Goal: Information Seeking & Learning: Learn about a topic

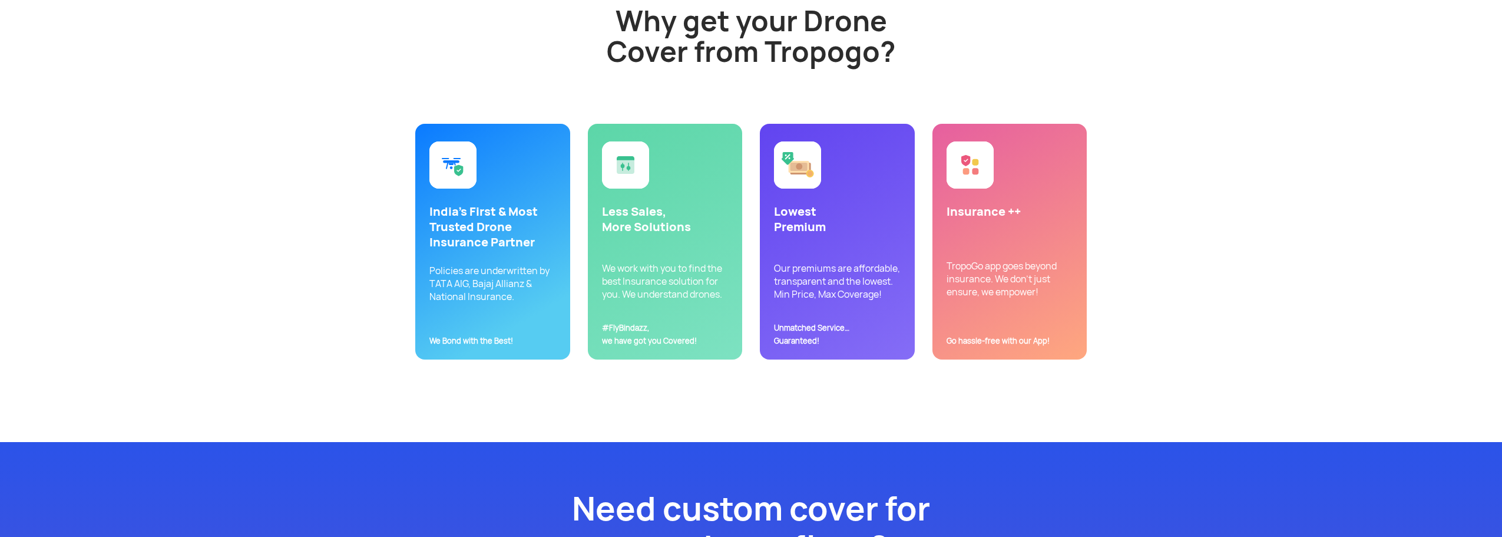
scroll to position [2533, 0]
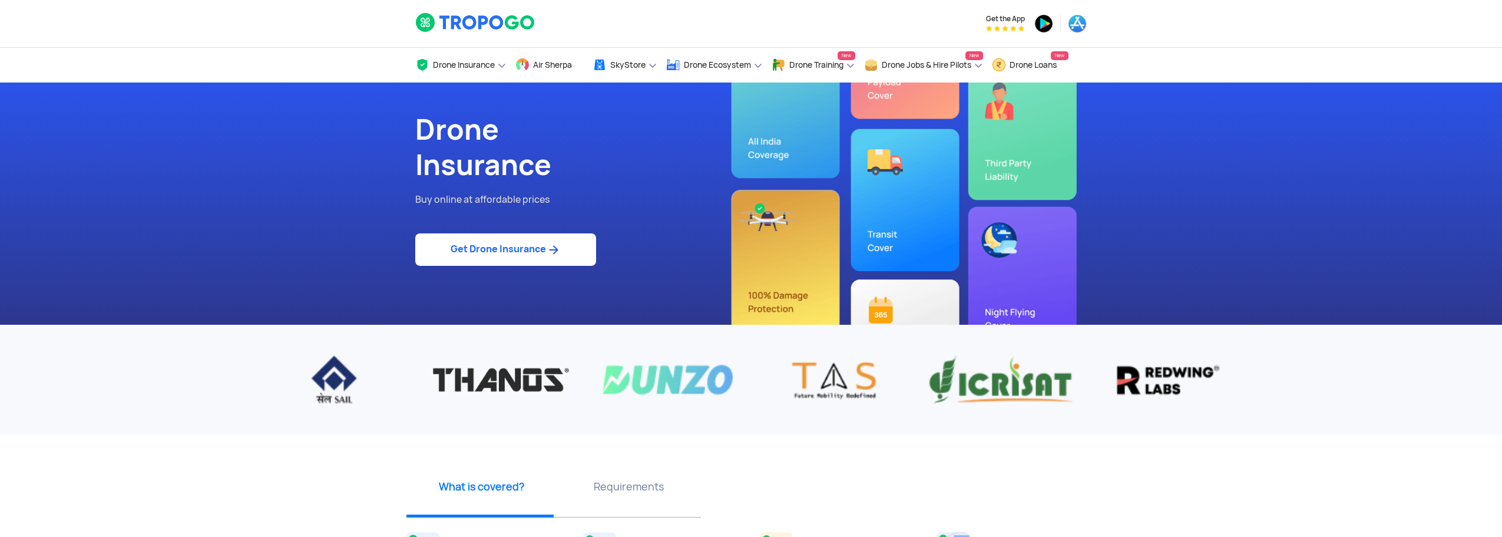
click at [442, 30] on img at bounding box center [475, 22] width 121 height 20
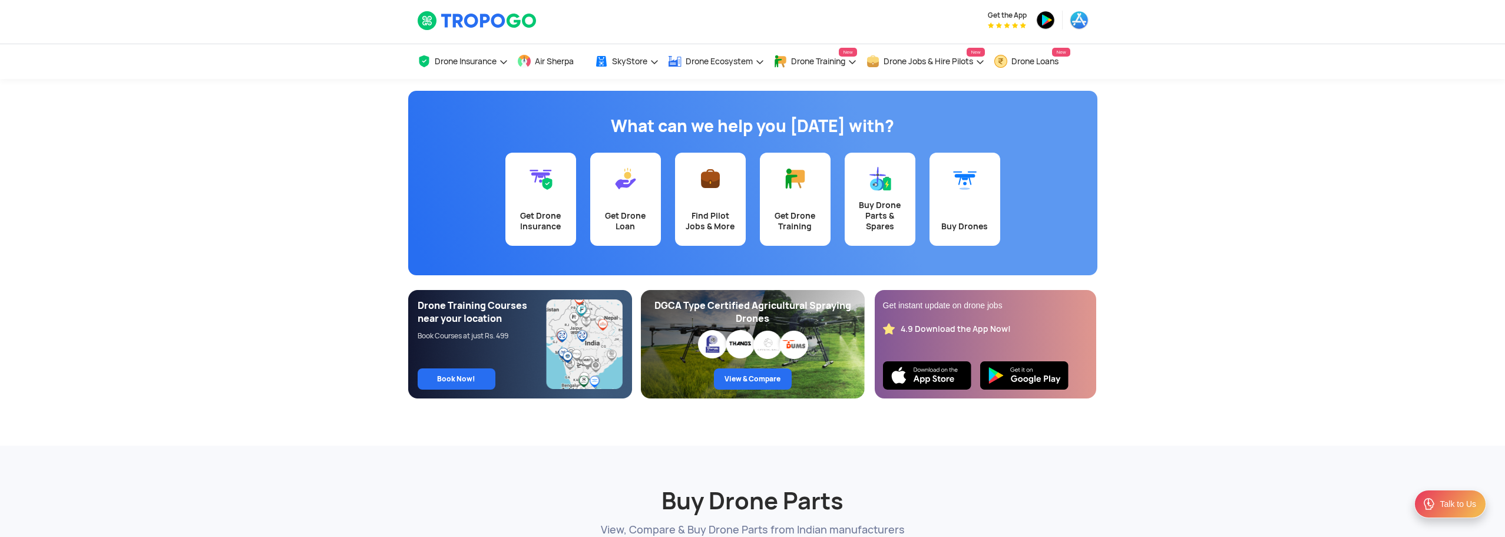
scroll to position [236, 0]
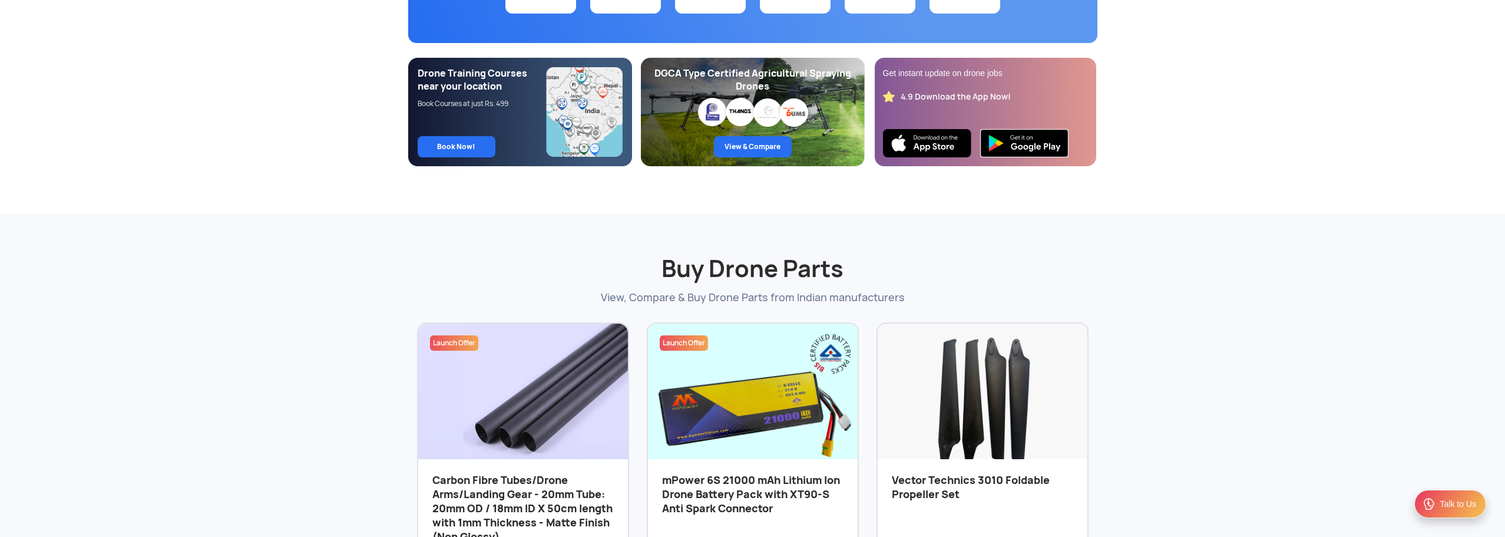
click at [1030, 140] on img at bounding box center [1024, 143] width 88 height 28
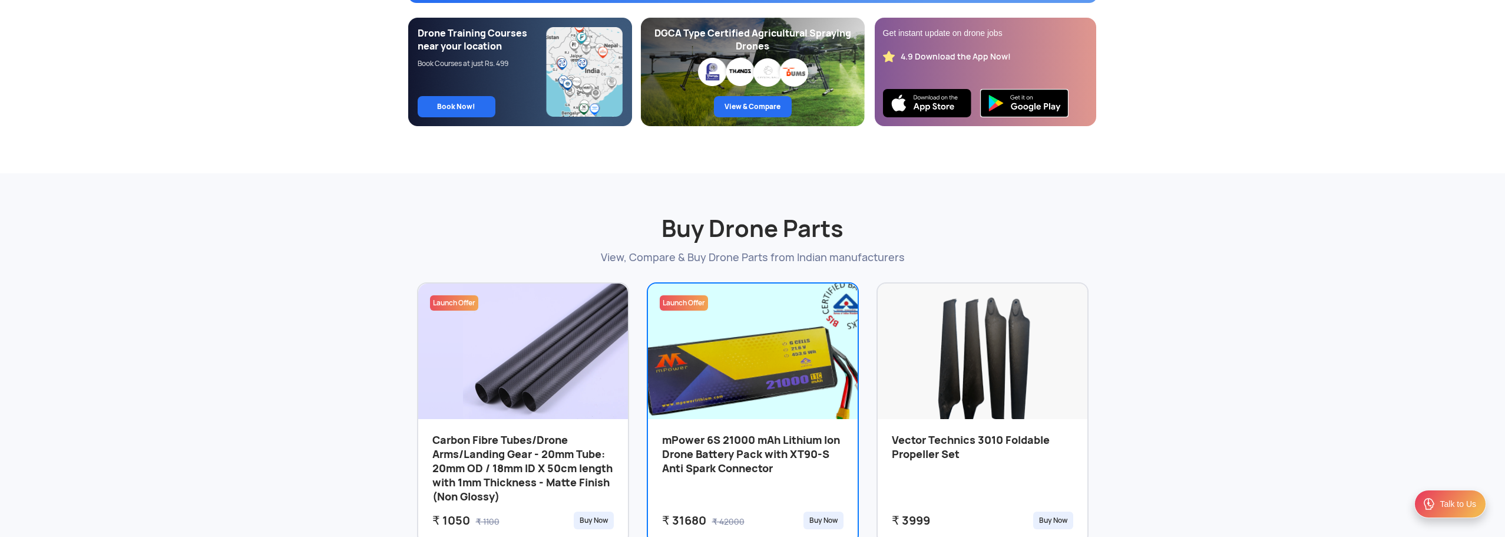
scroll to position [0, 0]
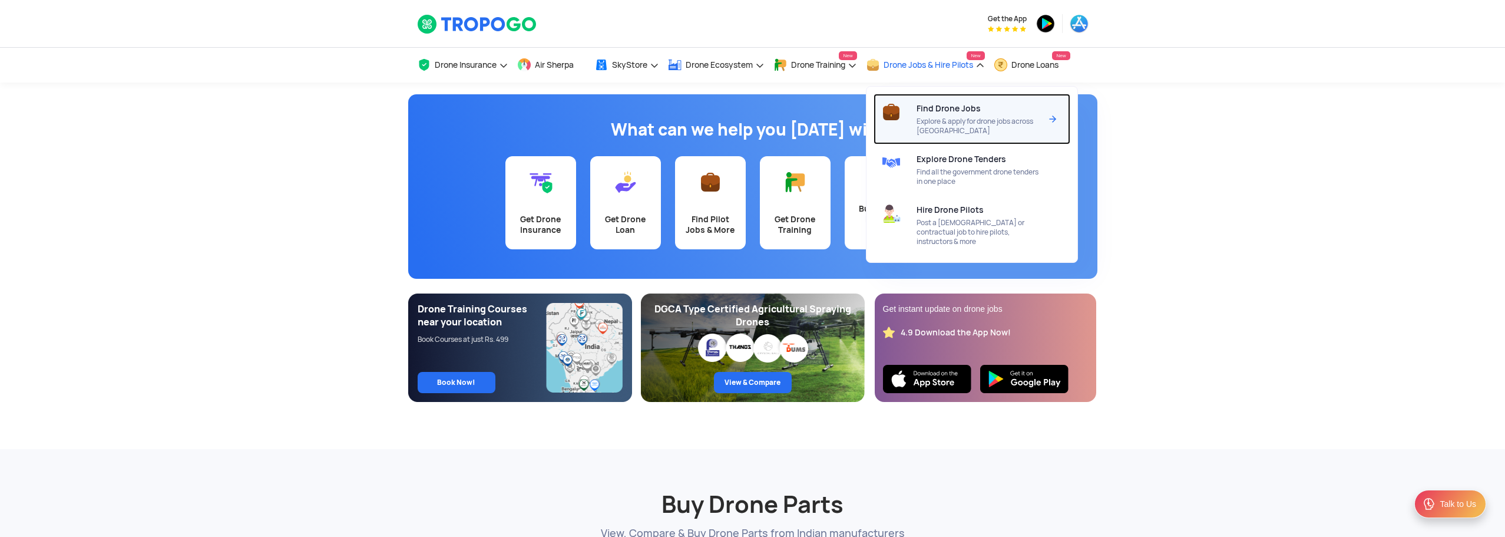
click at [967, 128] on span "Explore & apply for drone jobs across [GEOGRAPHIC_DATA]" at bounding box center [979, 126] width 124 height 19
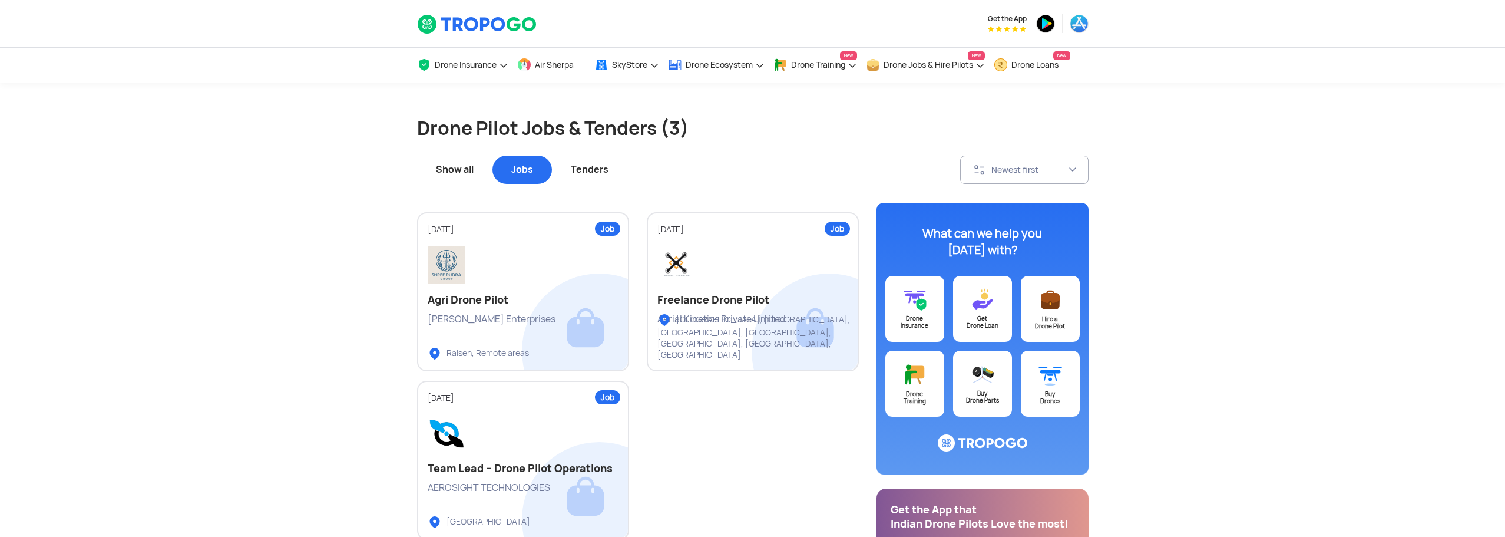
click at [592, 170] on div "Tenders" at bounding box center [589, 170] width 75 height 28
